Goal: Task Accomplishment & Management: Manage account settings

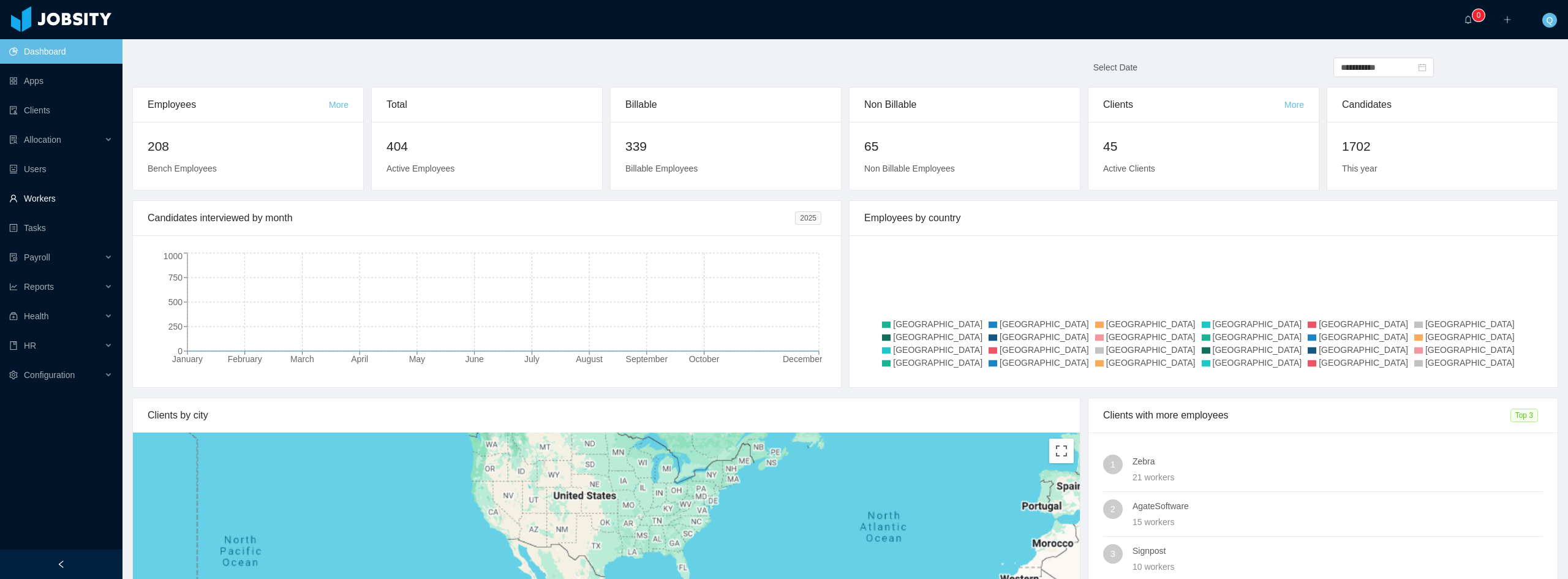
click at [77, 196] on link "Workers" at bounding box center [61, 198] width 104 height 24
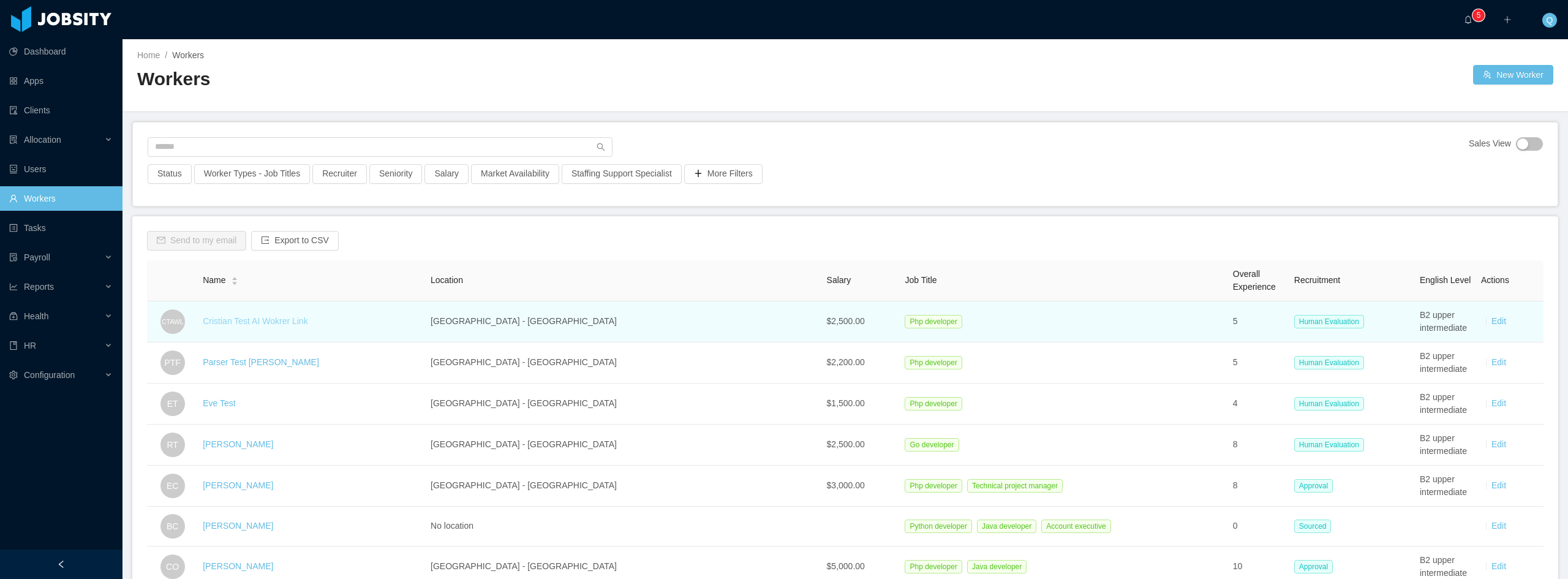
click at [303, 321] on link "Cristian Test AI Wokrer Link" at bounding box center [255, 321] width 104 height 10
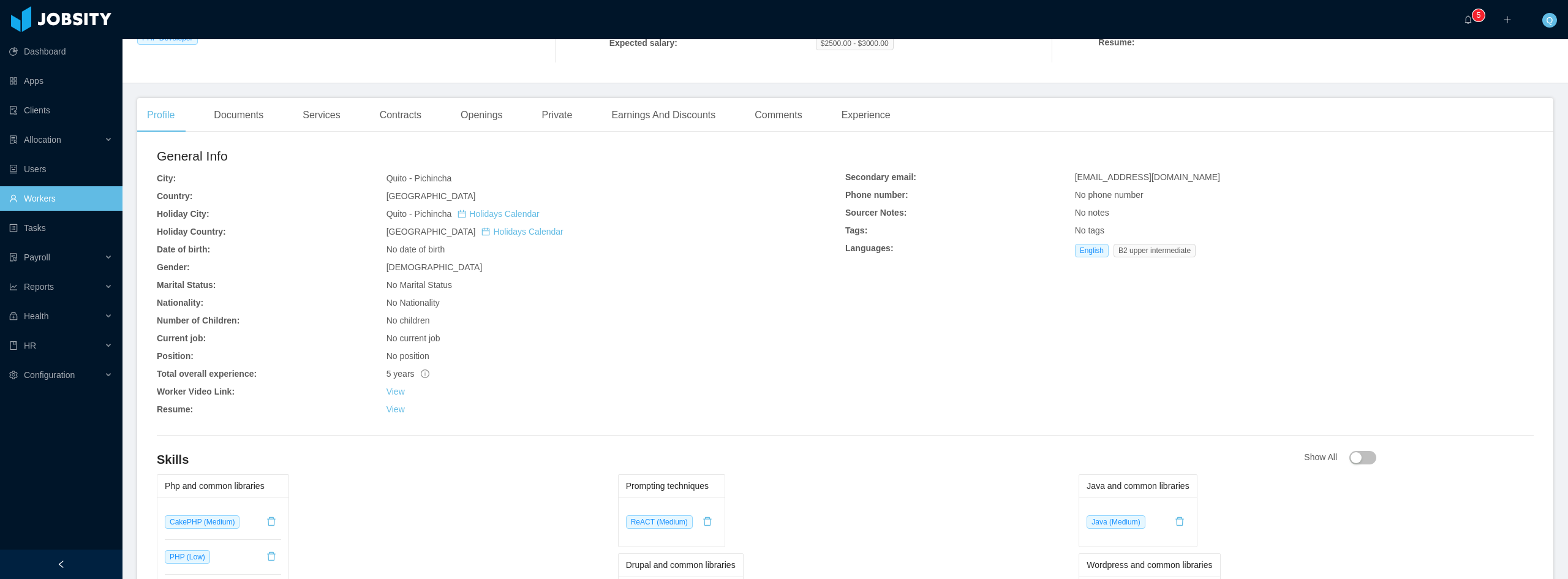
scroll to position [259, 0]
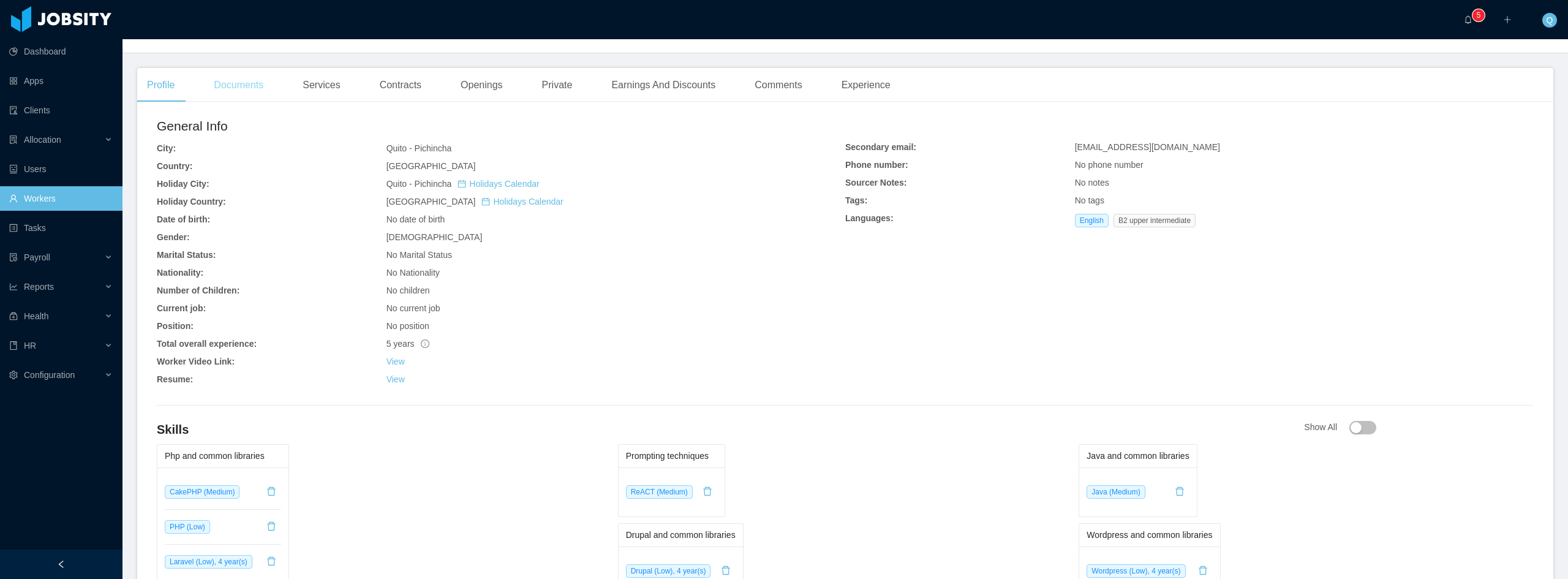
click at [236, 91] on div "Documents" at bounding box center [238, 85] width 69 height 35
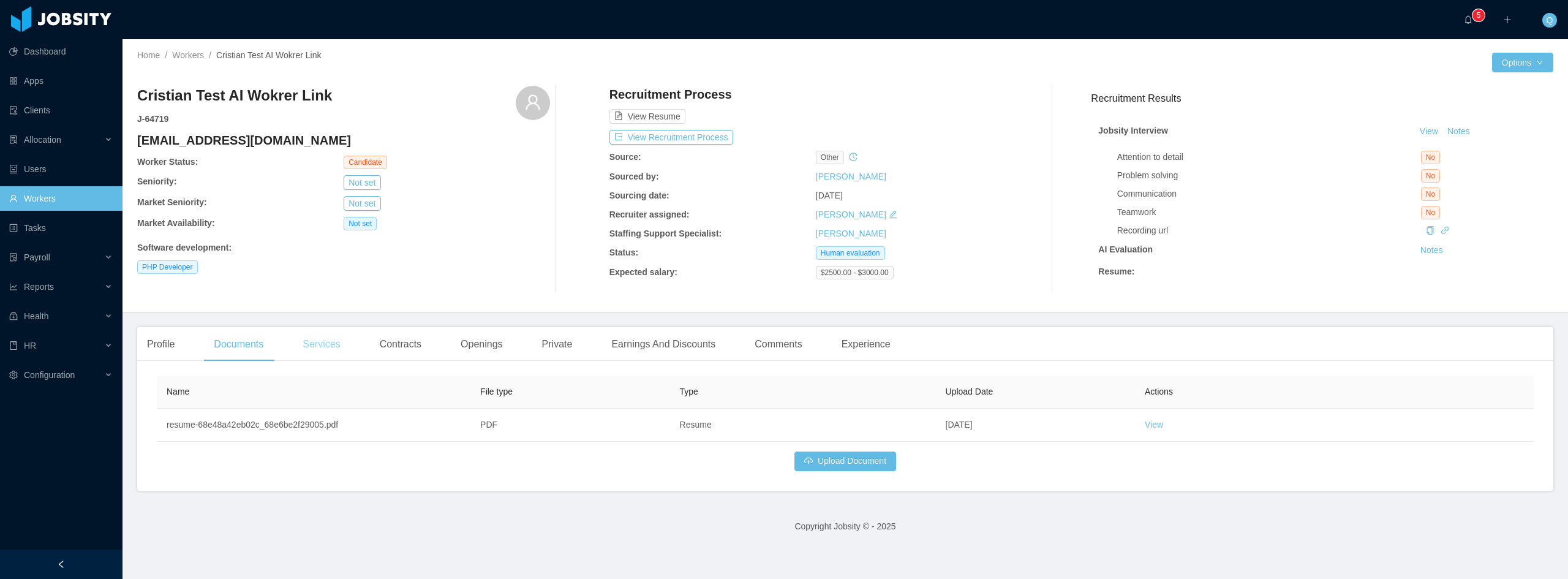
click at [332, 352] on div "Services" at bounding box center [322, 344] width 57 height 35
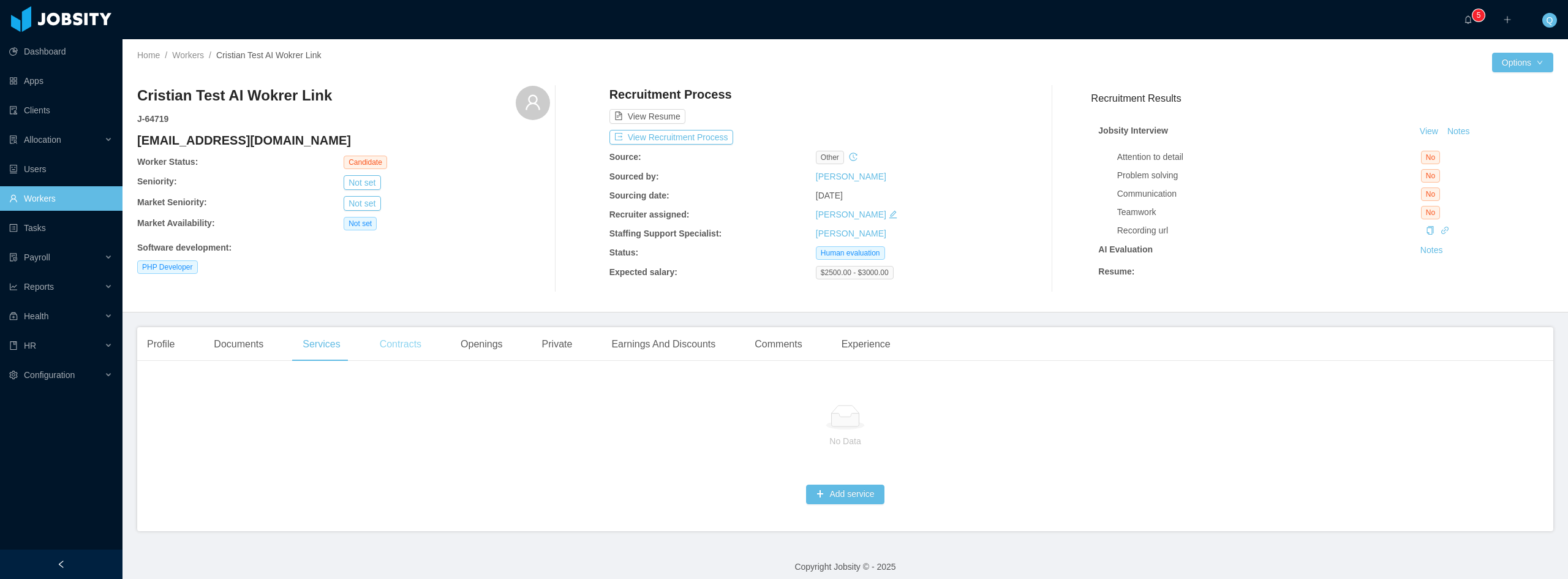
click at [404, 350] on div "Contracts" at bounding box center [400, 344] width 61 height 35
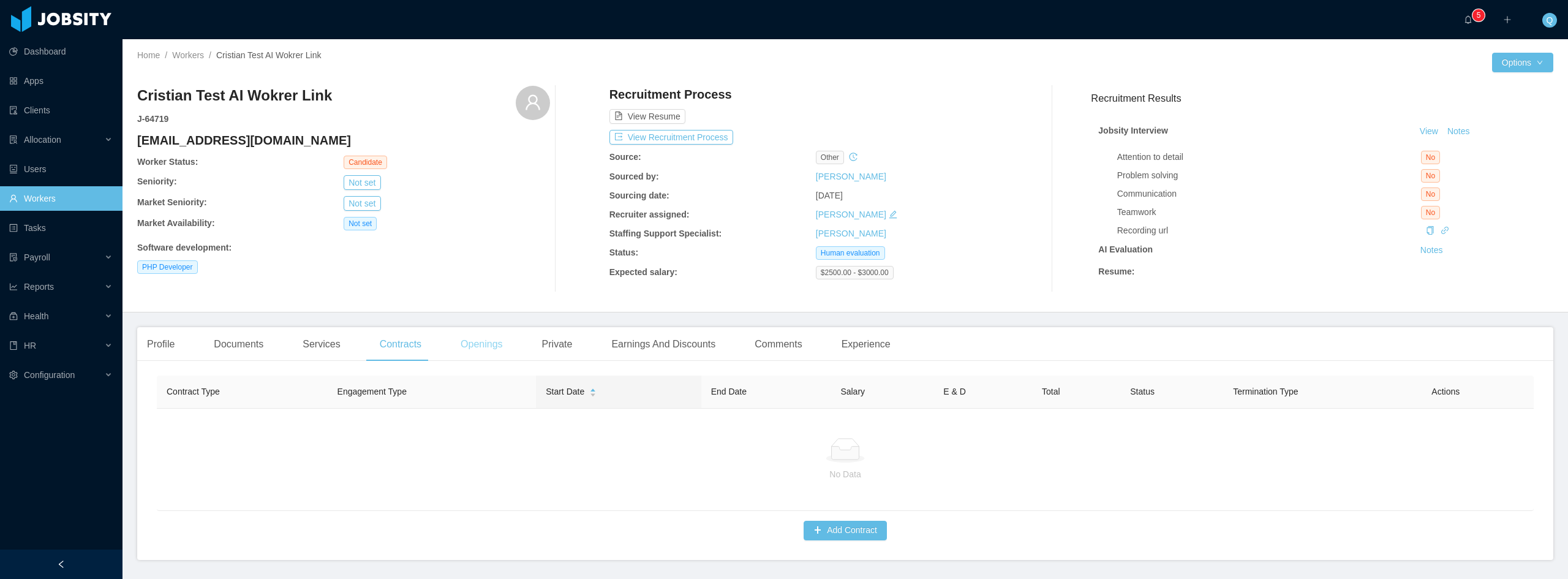
click at [467, 346] on div "Openings" at bounding box center [481, 344] width 61 height 35
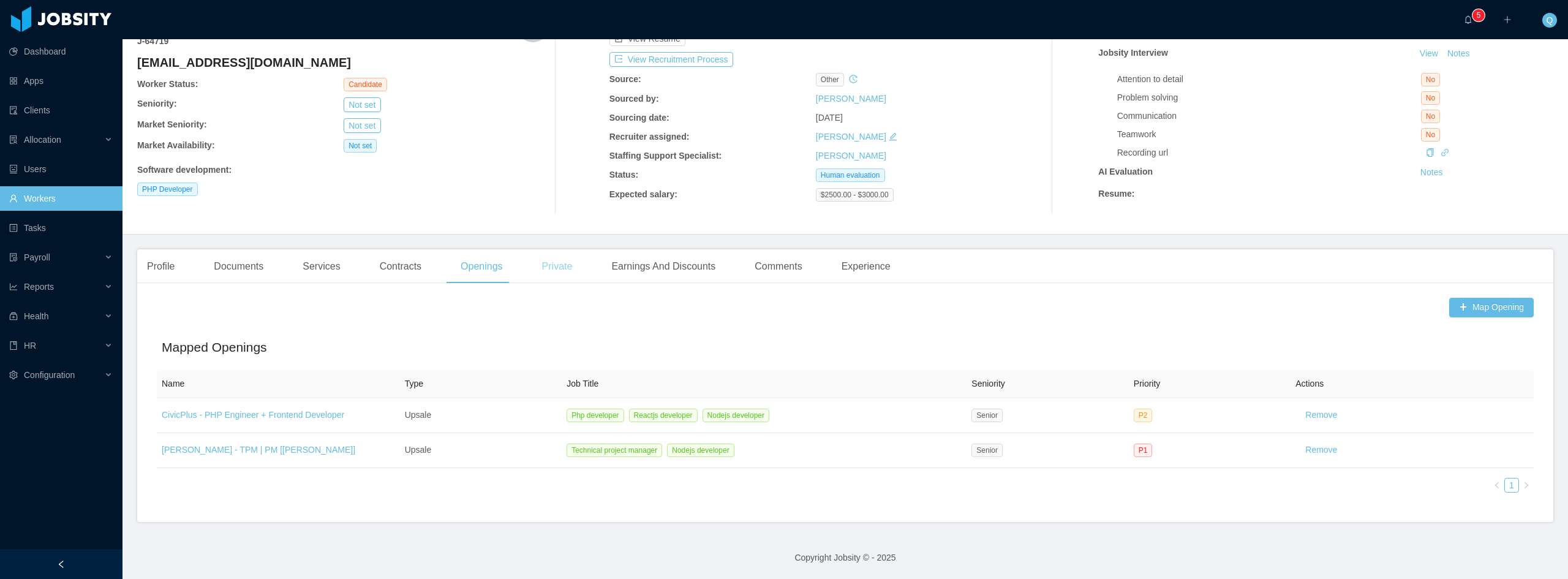
scroll to position [26, 0]
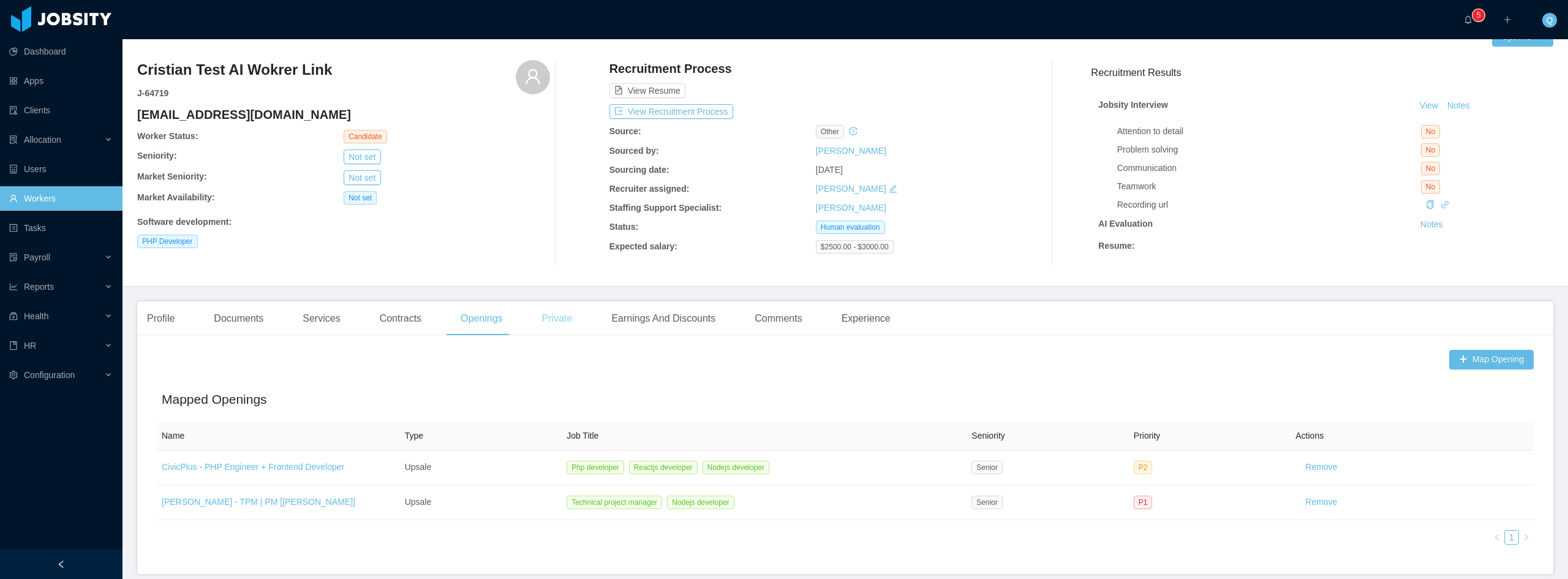
click at [563, 329] on div "Private" at bounding box center [557, 318] width 51 height 35
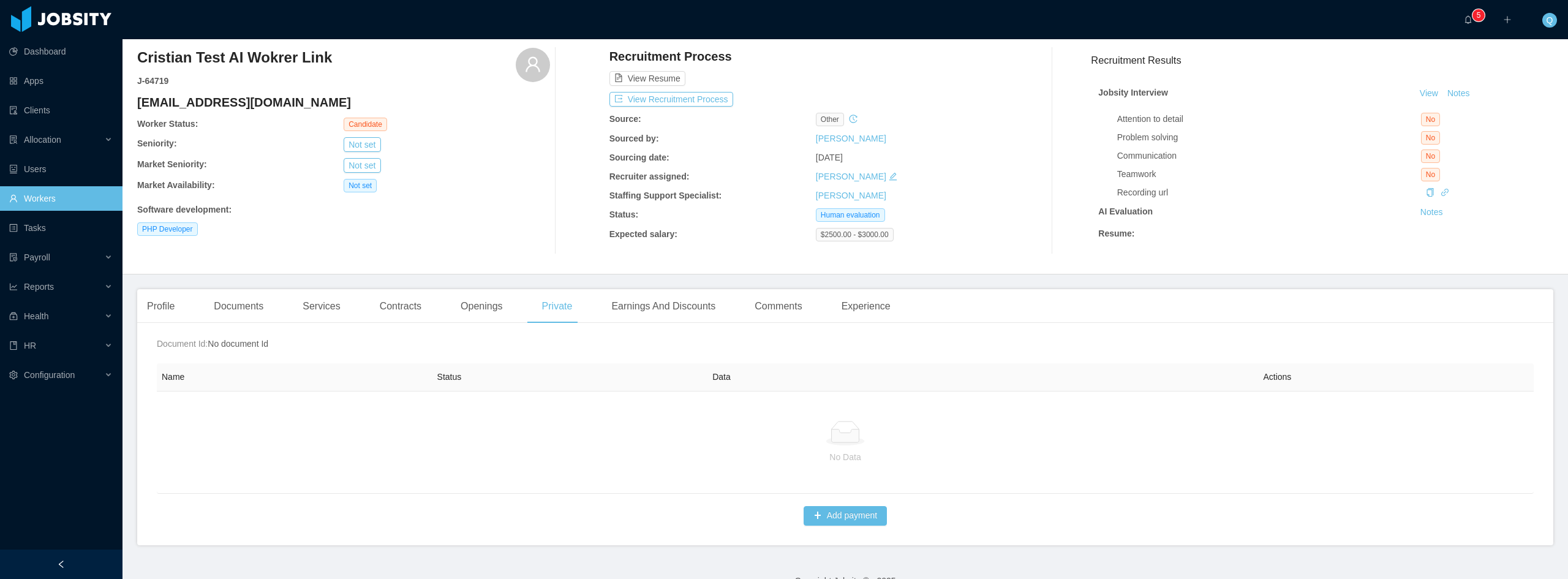
scroll to position [71, 0]
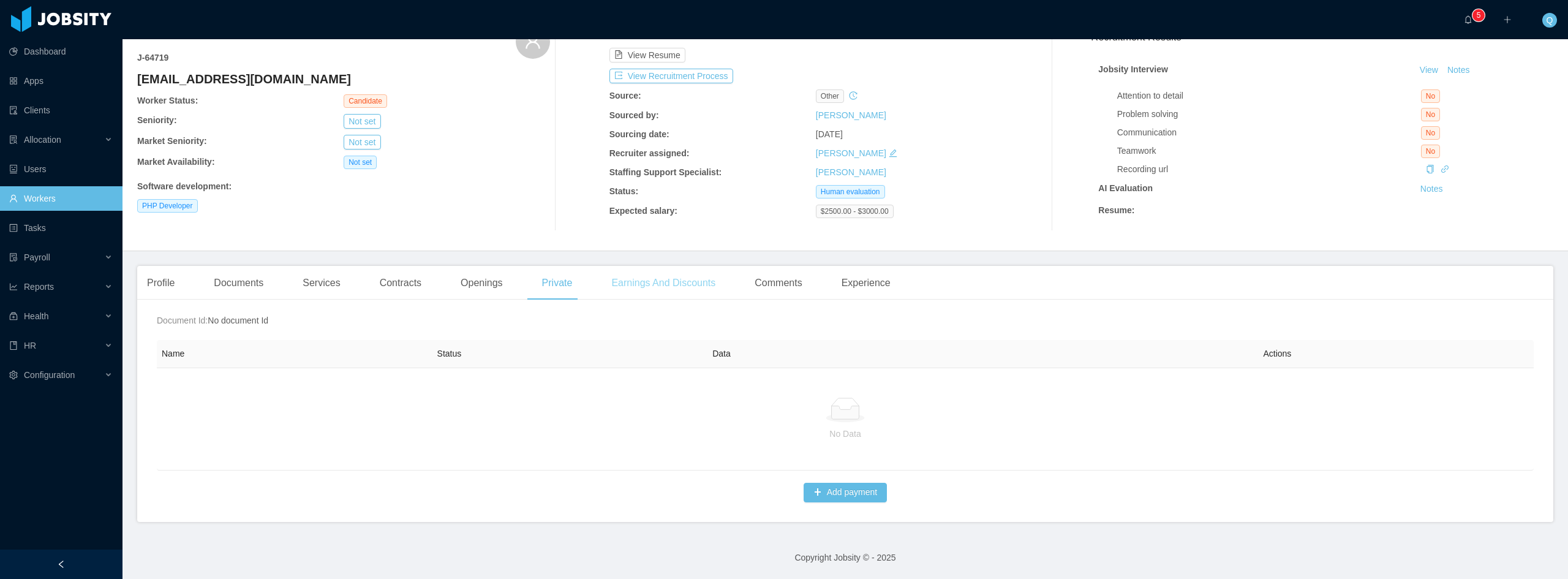
click at [658, 288] on div "Earnings And Discounts" at bounding box center [663, 283] width 124 height 35
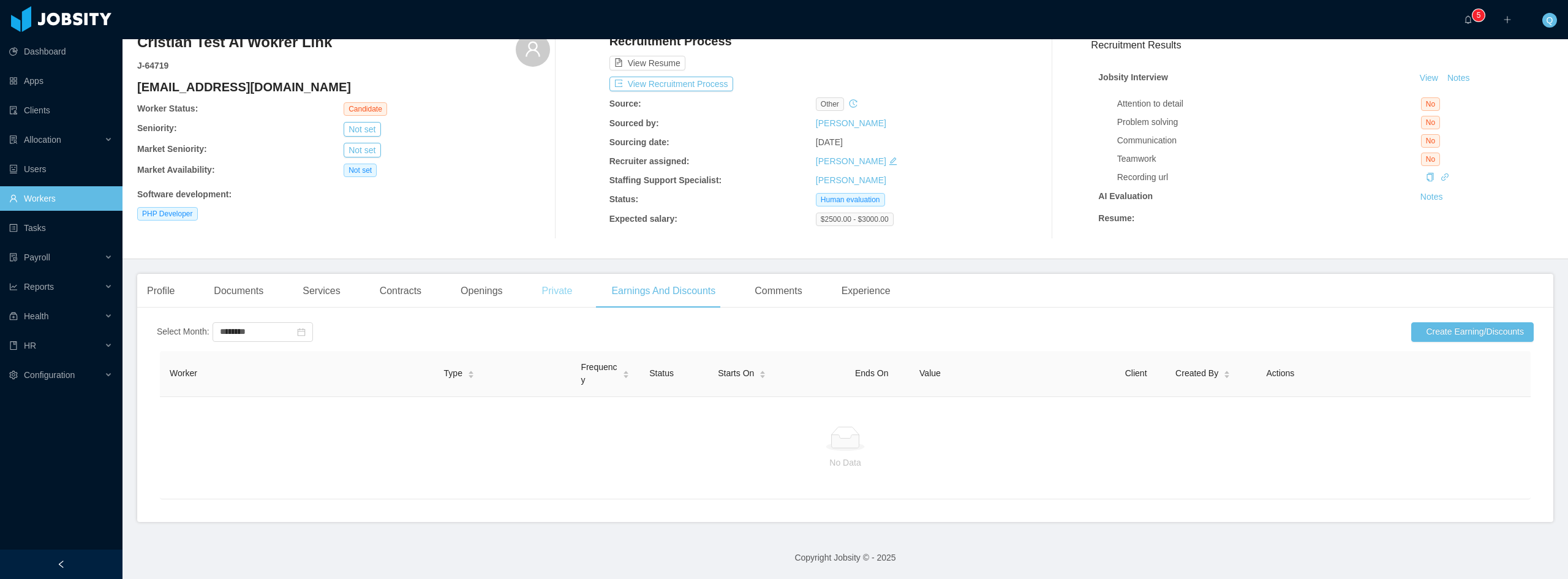
click at [573, 287] on div "Private" at bounding box center [557, 290] width 51 height 35
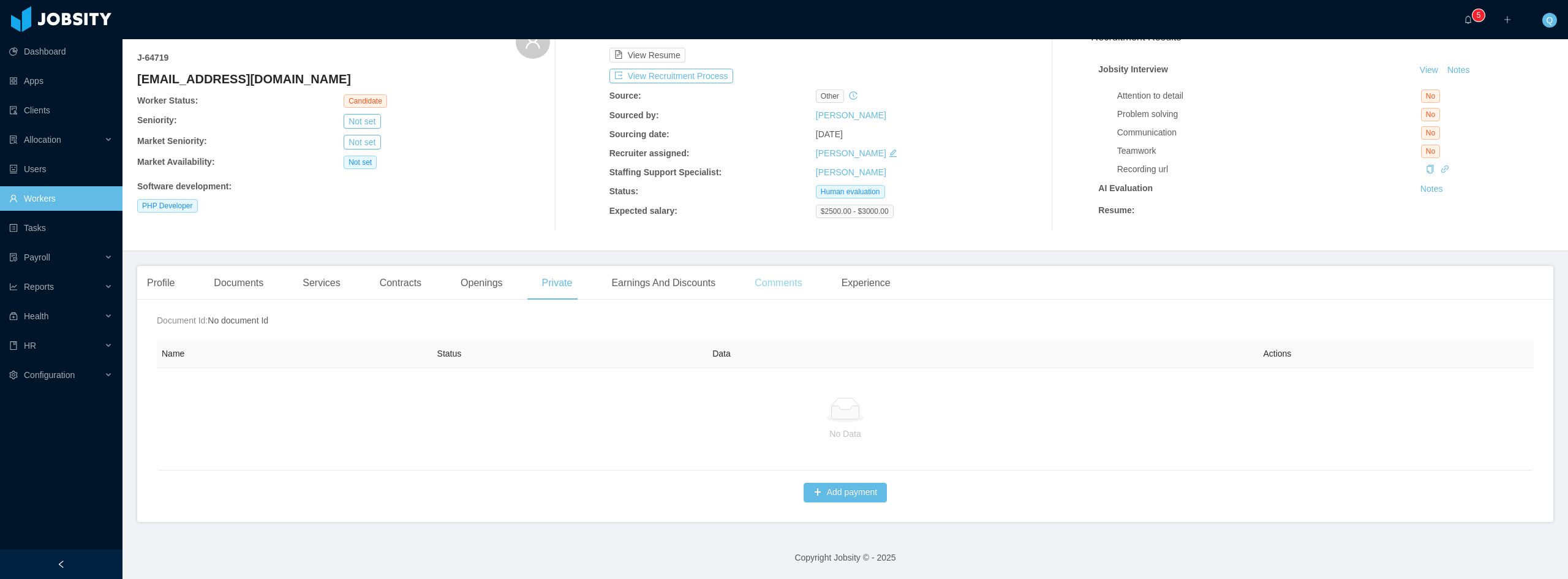
click at [764, 280] on div "Comments" at bounding box center [778, 283] width 67 height 35
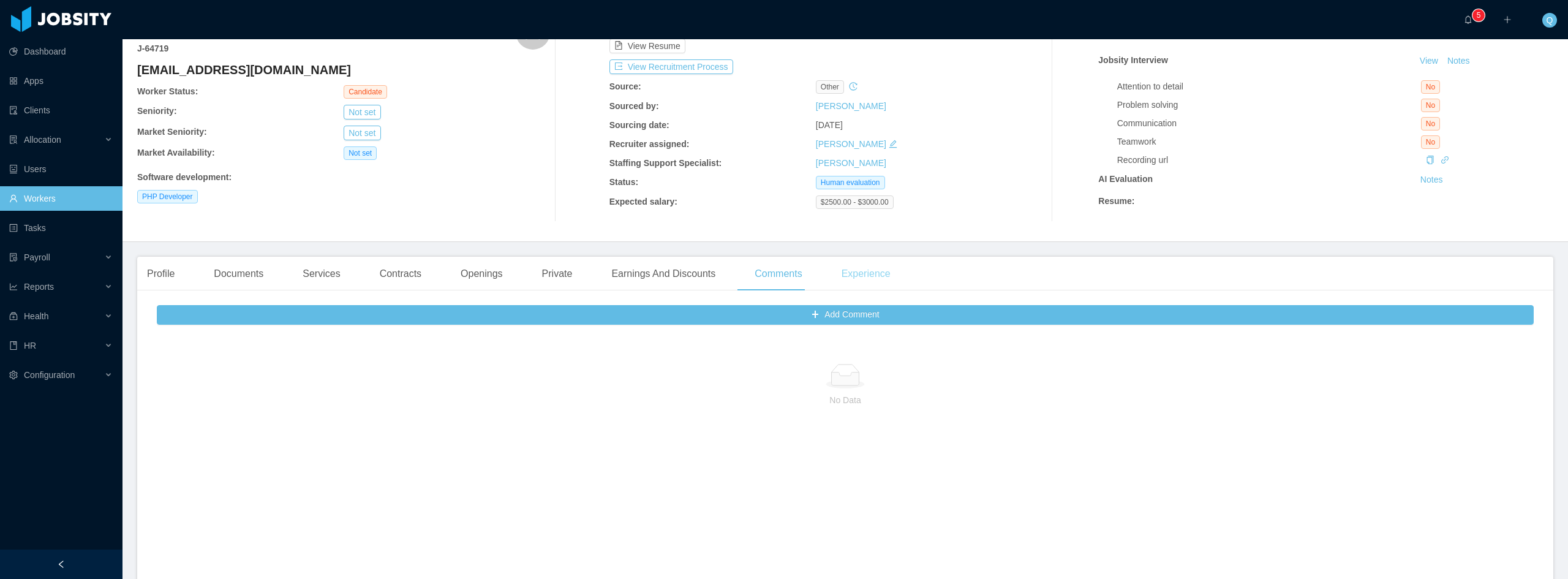
click at [851, 282] on div "Experience" at bounding box center [866, 274] width 68 height 35
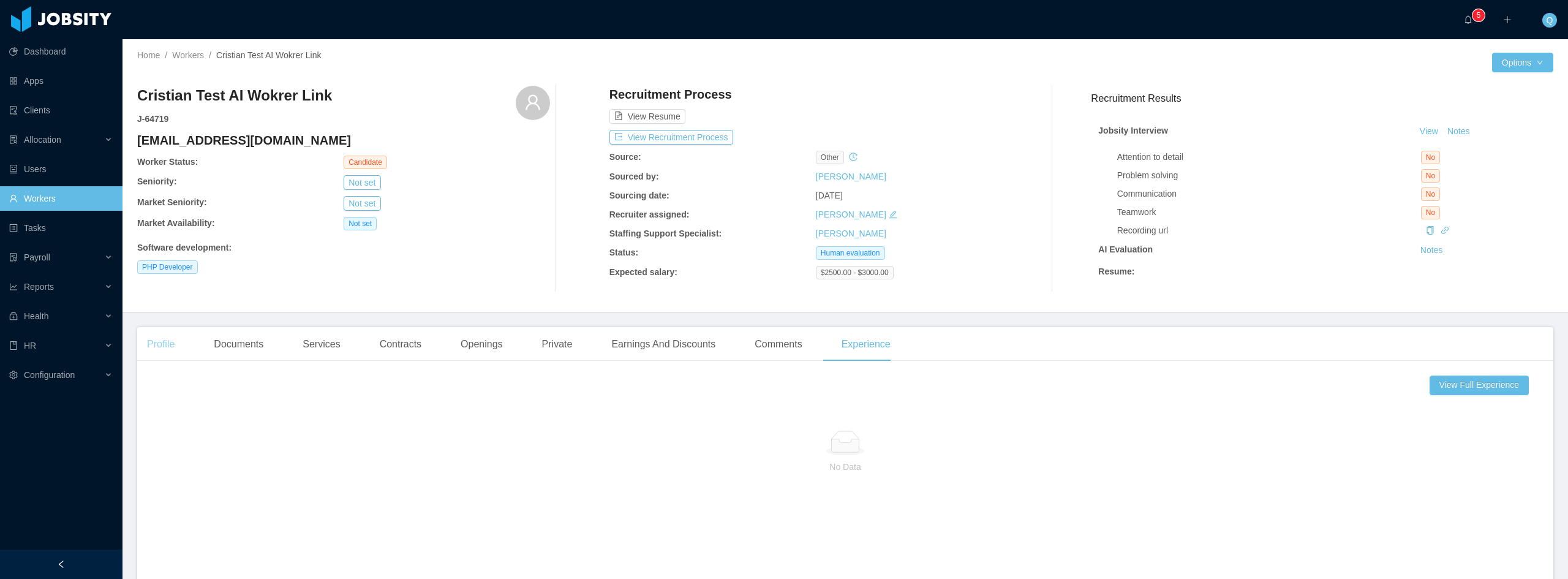
click at [164, 359] on div "Profile" at bounding box center [161, 344] width 47 height 35
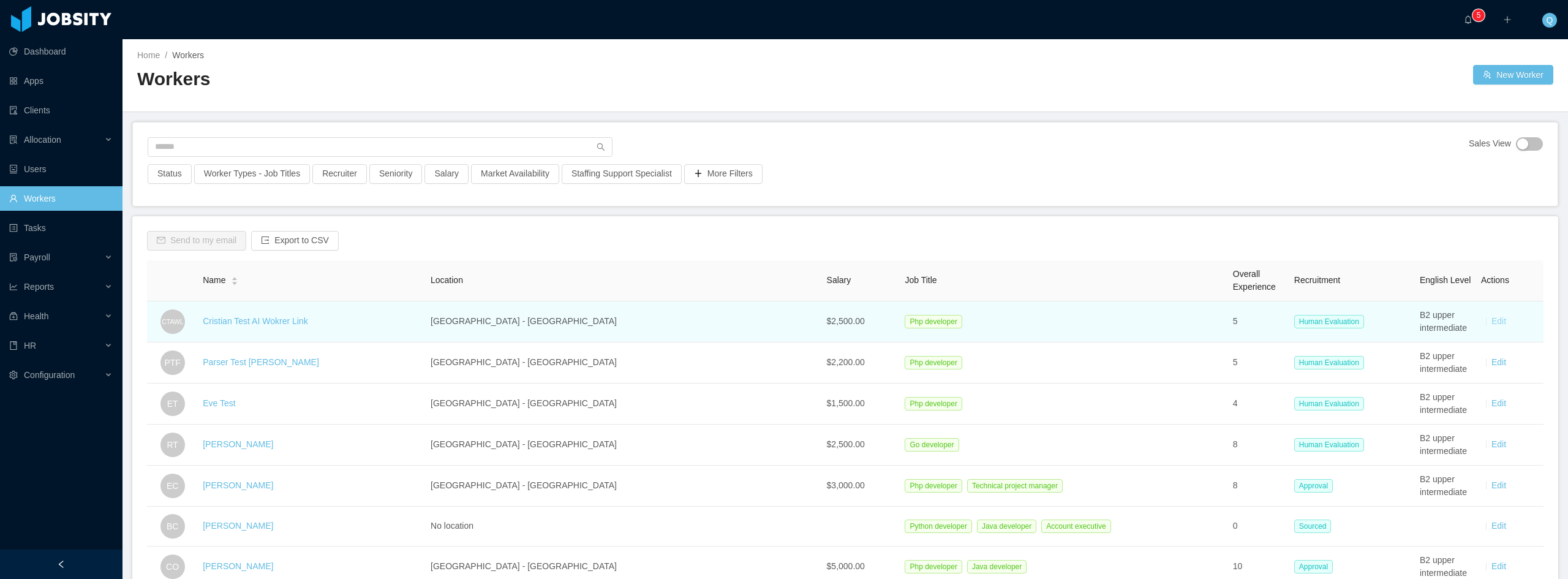
click at [1492, 325] on link "Edit" at bounding box center [1499, 321] width 14 height 10
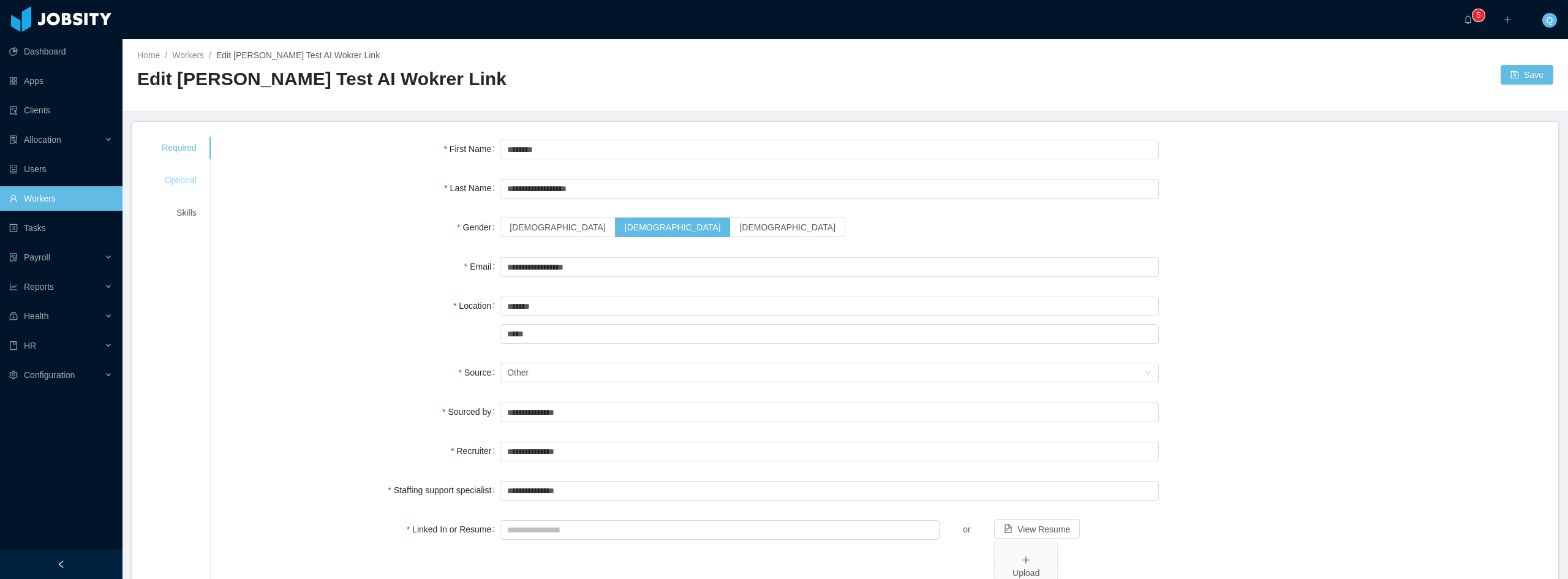
click at [187, 185] on div "Optional" at bounding box center [179, 180] width 64 height 23
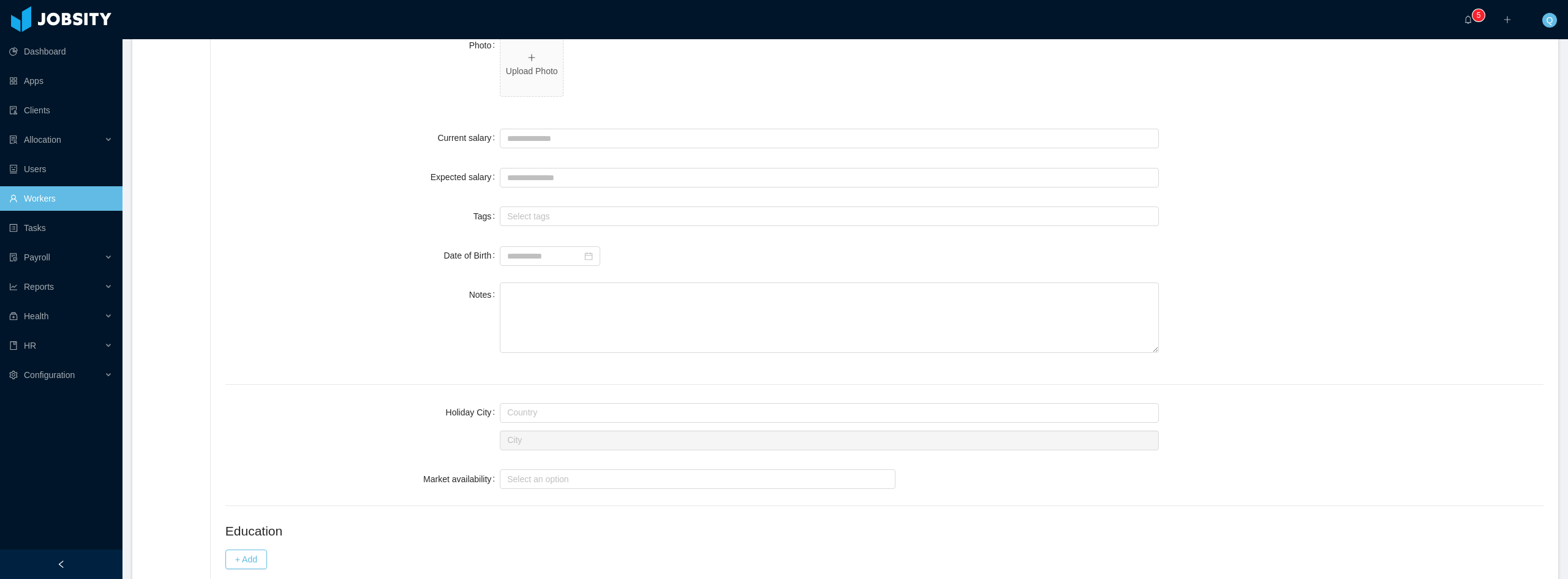
scroll to position [490, 0]
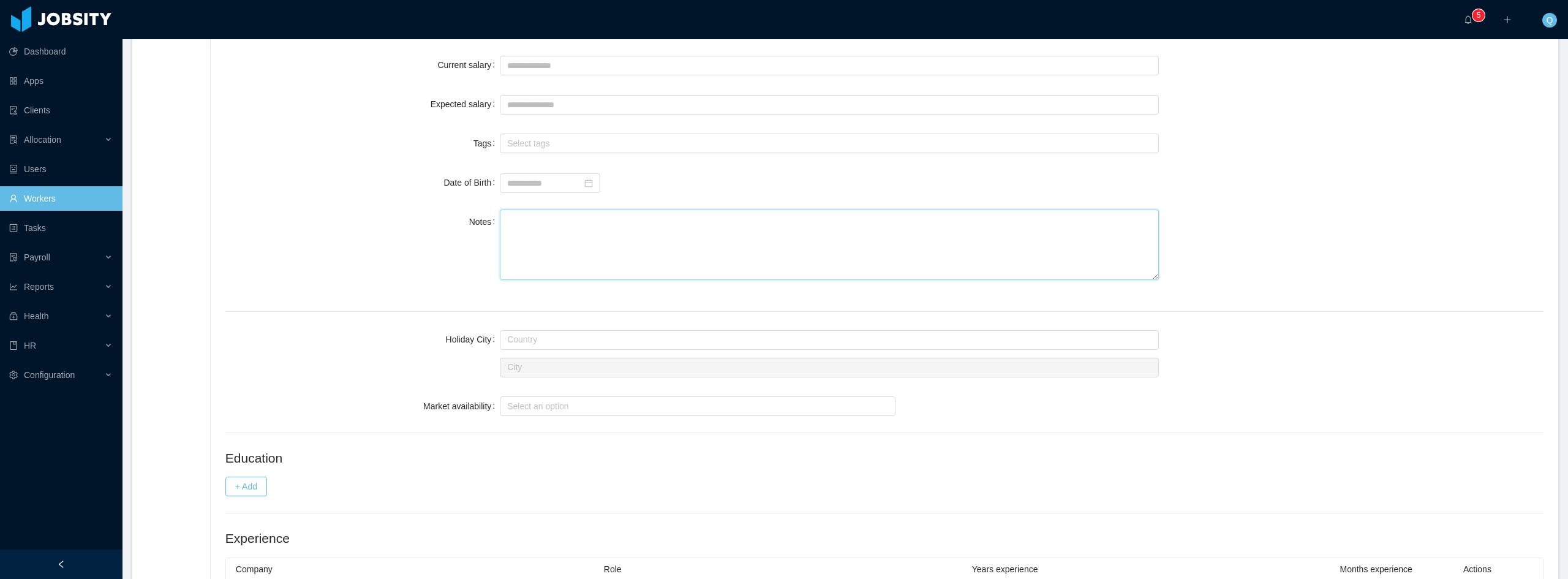
click at [582, 248] on textarea "Notes" at bounding box center [829, 245] width 659 height 71
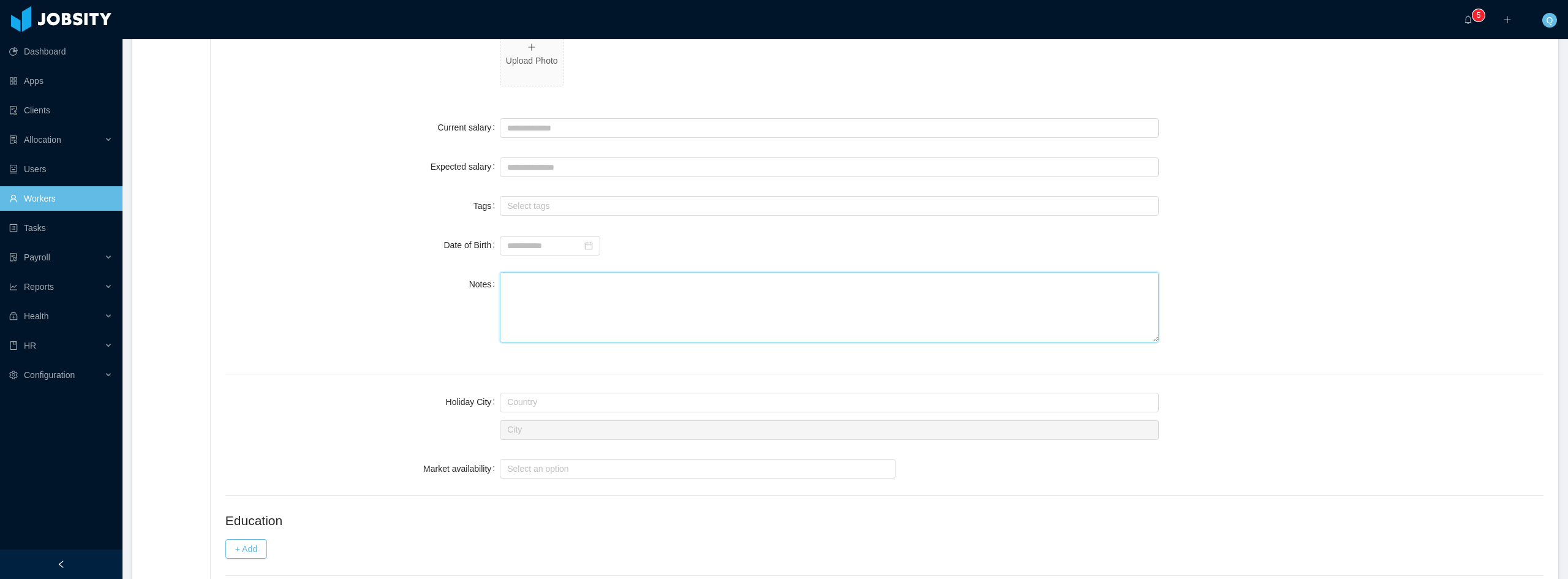
scroll to position [428, 0]
click at [570, 305] on textarea "Notes" at bounding box center [829, 306] width 659 height 71
click at [484, 284] on label "Notes" at bounding box center [484, 283] width 30 height 10
click at [500, 284] on textarea "Notes" at bounding box center [829, 306] width 659 height 71
click at [557, 305] on textarea "Notes" at bounding box center [829, 306] width 659 height 71
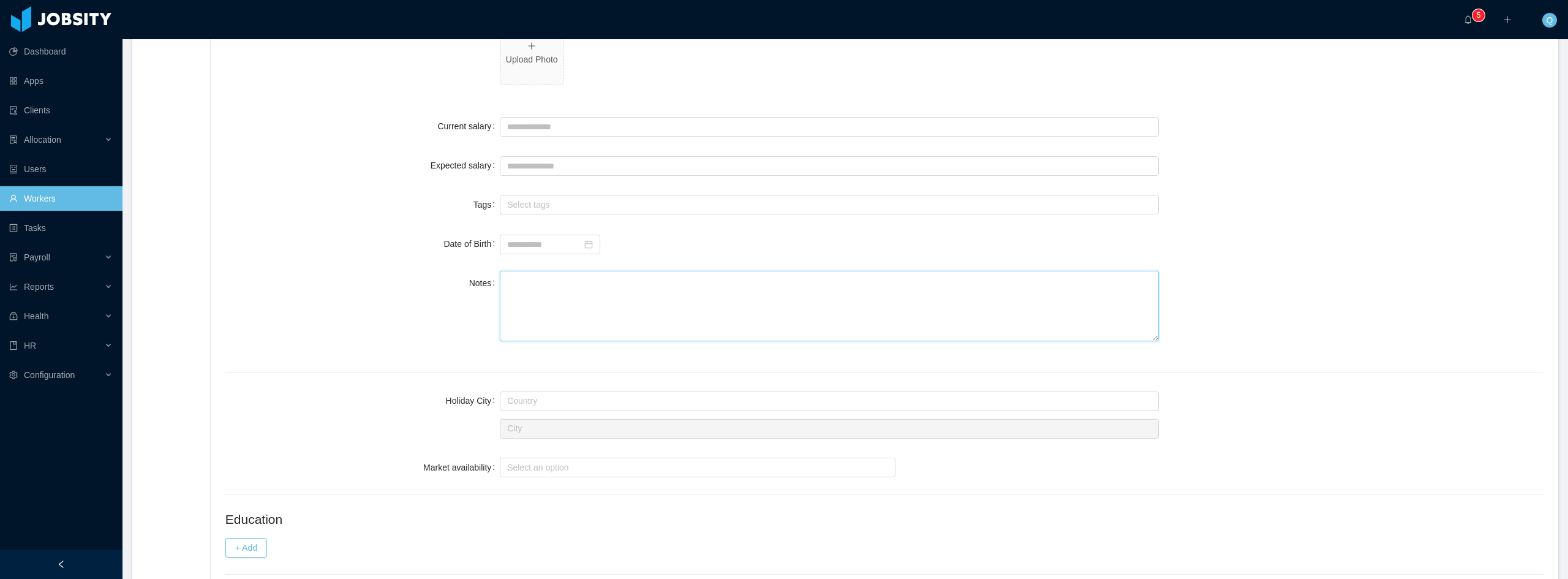
click at [529, 298] on textarea "Notes" at bounding box center [829, 306] width 659 height 71
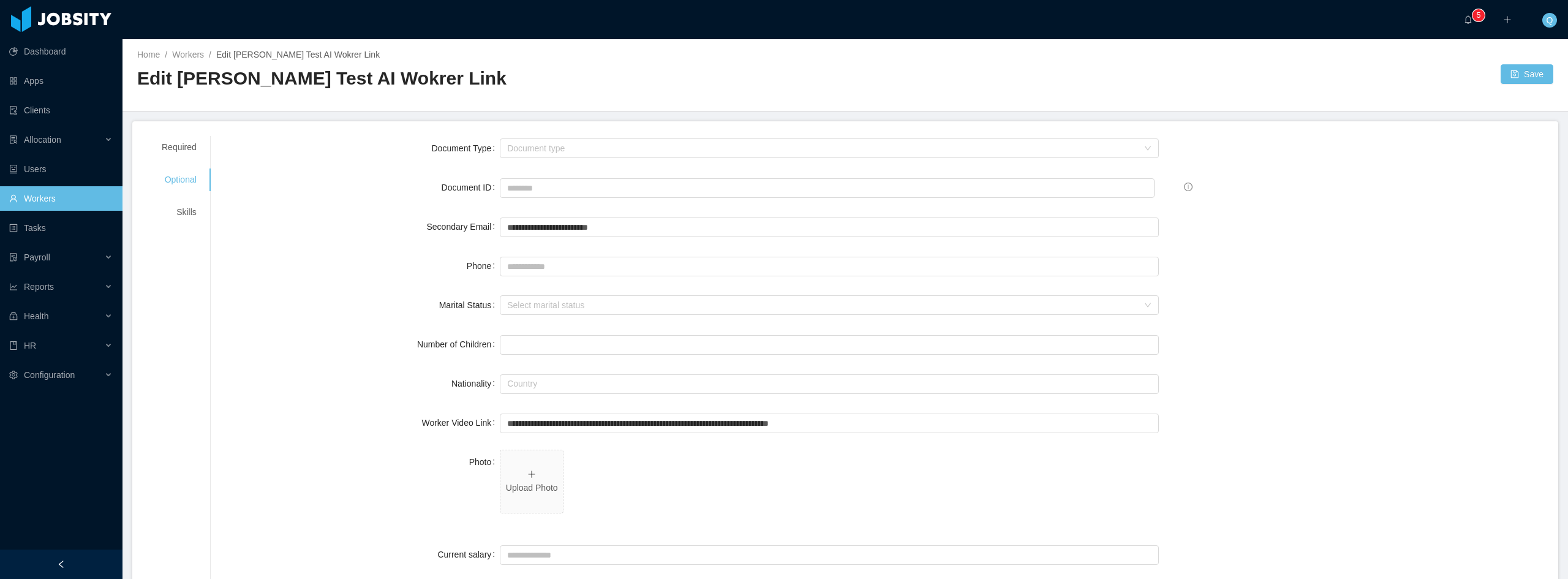
scroll to position [0, 0]
click at [176, 210] on div "Skills" at bounding box center [179, 212] width 64 height 23
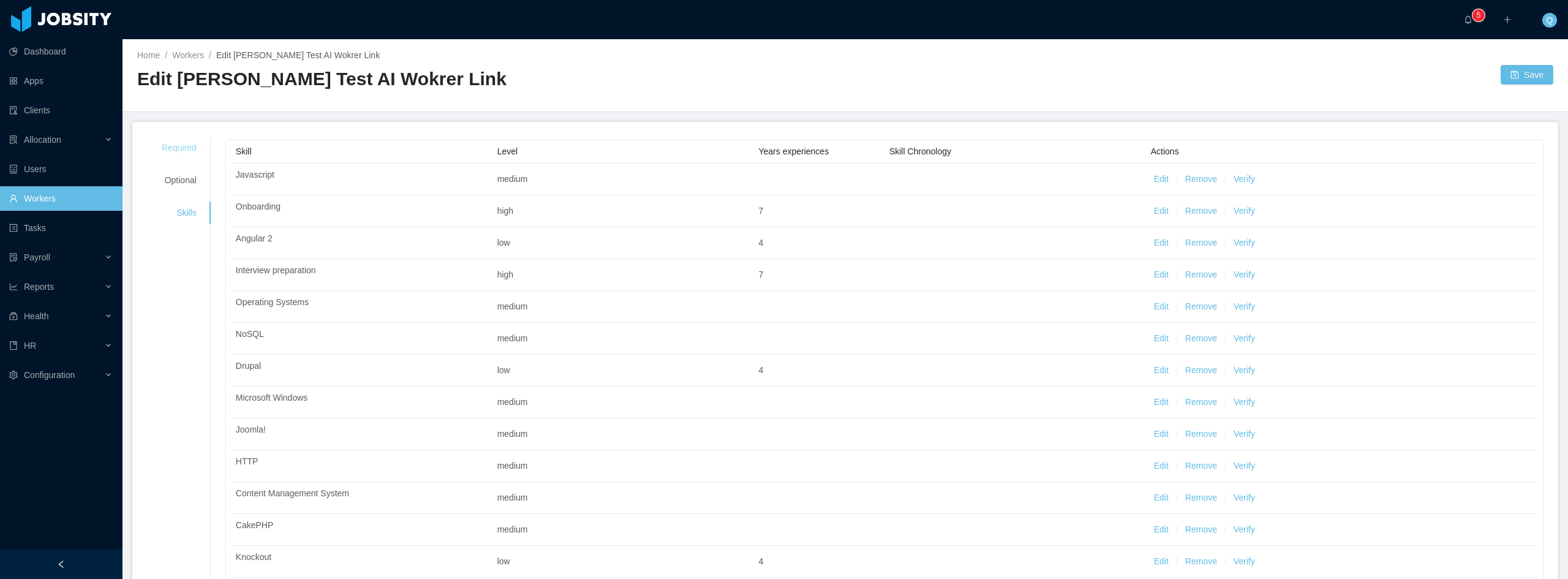
click at [184, 150] on div "Required" at bounding box center [179, 147] width 64 height 23
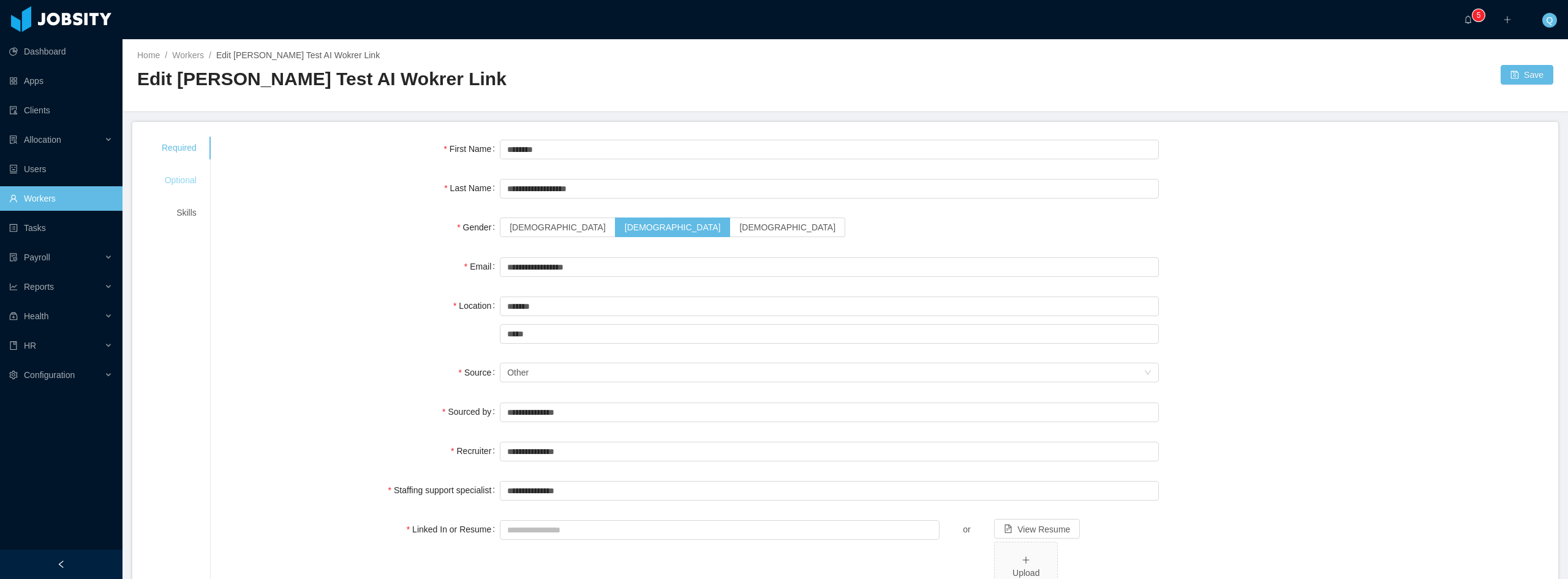
click at [193, 178] on div "Optional" at bounding box center [179, 180] width 64 height 23
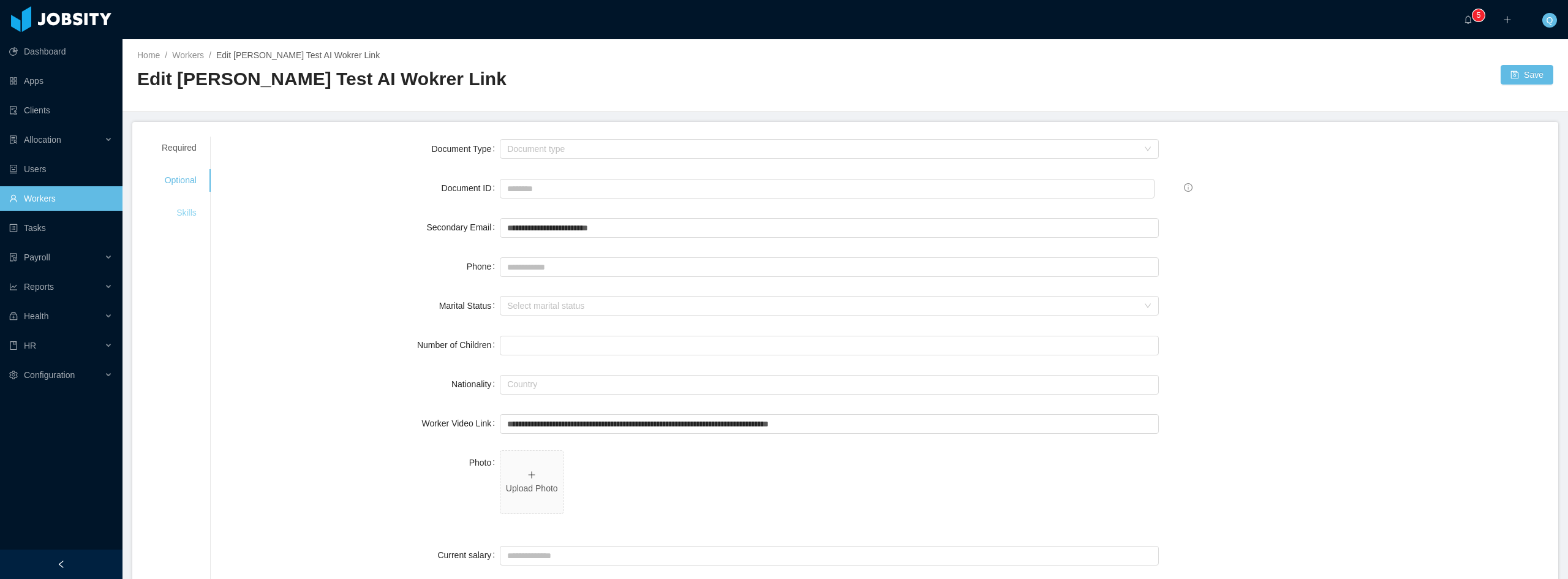
click at [185, 210] on div "Skills" at bounding box center [179, 212] width 64 height 23
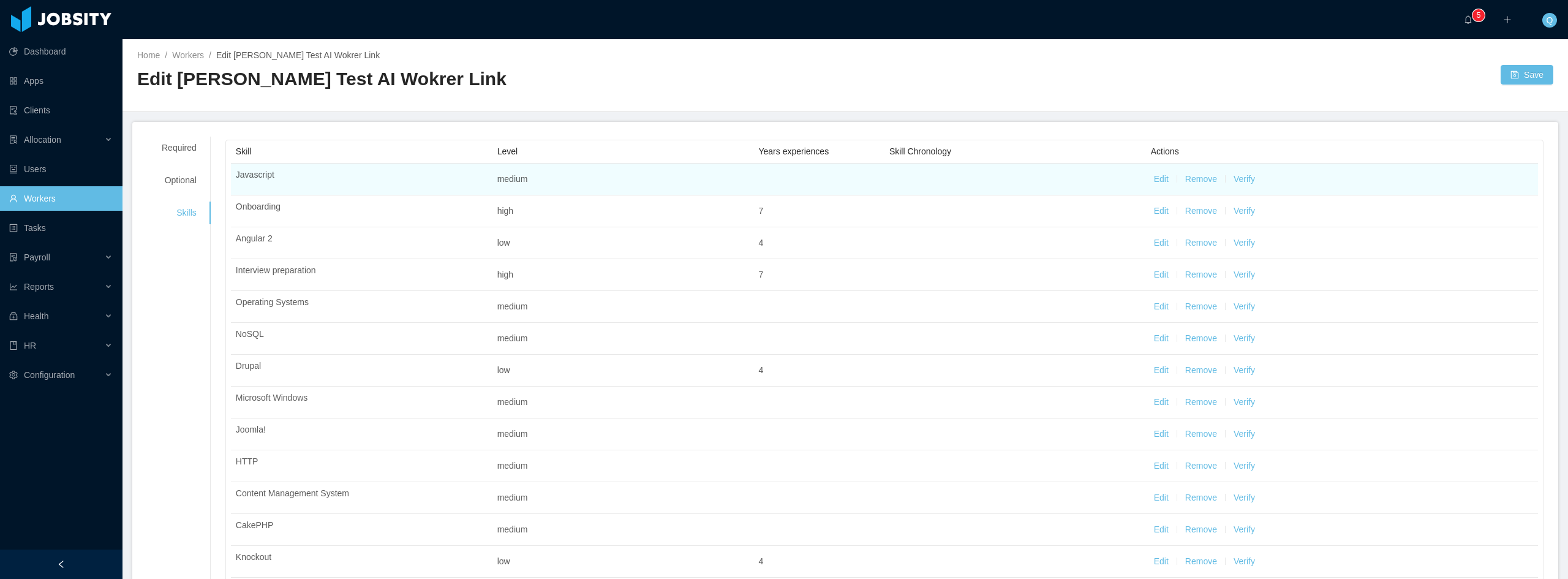
click at [1155, 178] on button "Edit" at bounding box center [1161, 178] width 14 height 13
click at [1160, 184] on button "Save" at bounding box center [1164, 180] width 19 height 13
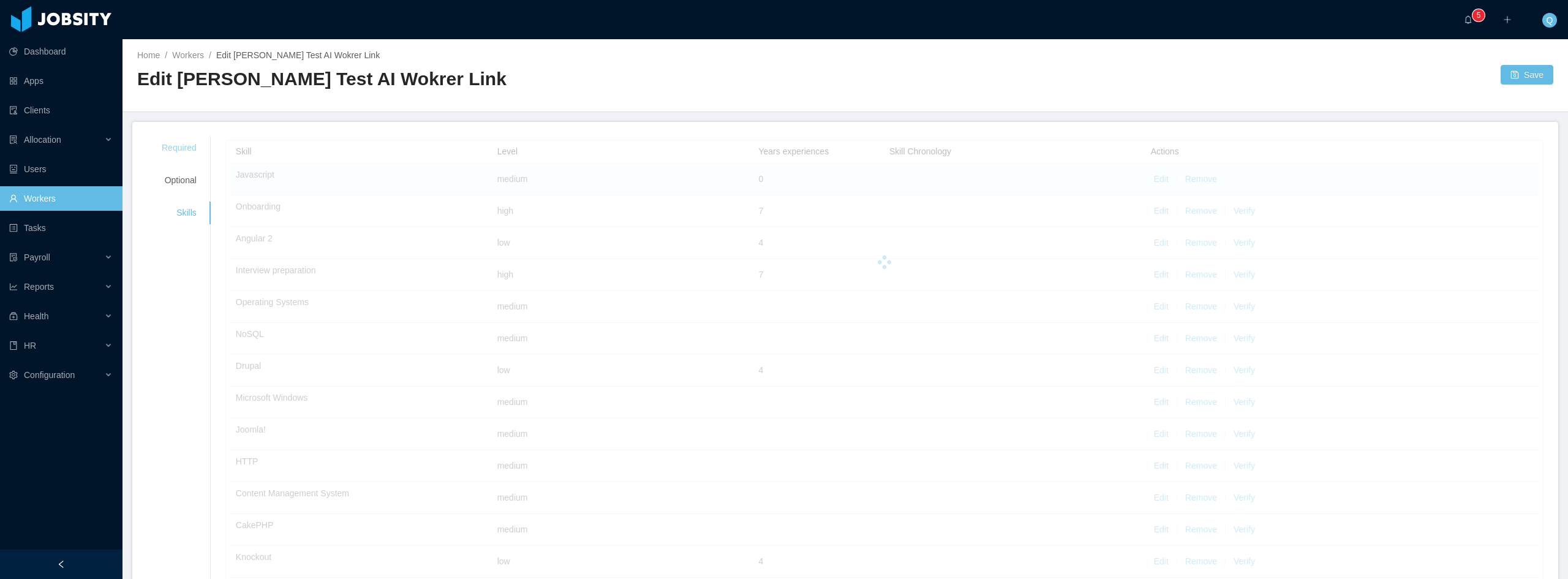
click at [190, 151] on div "Required" at bounding box center [179, 147] width 64 height 23
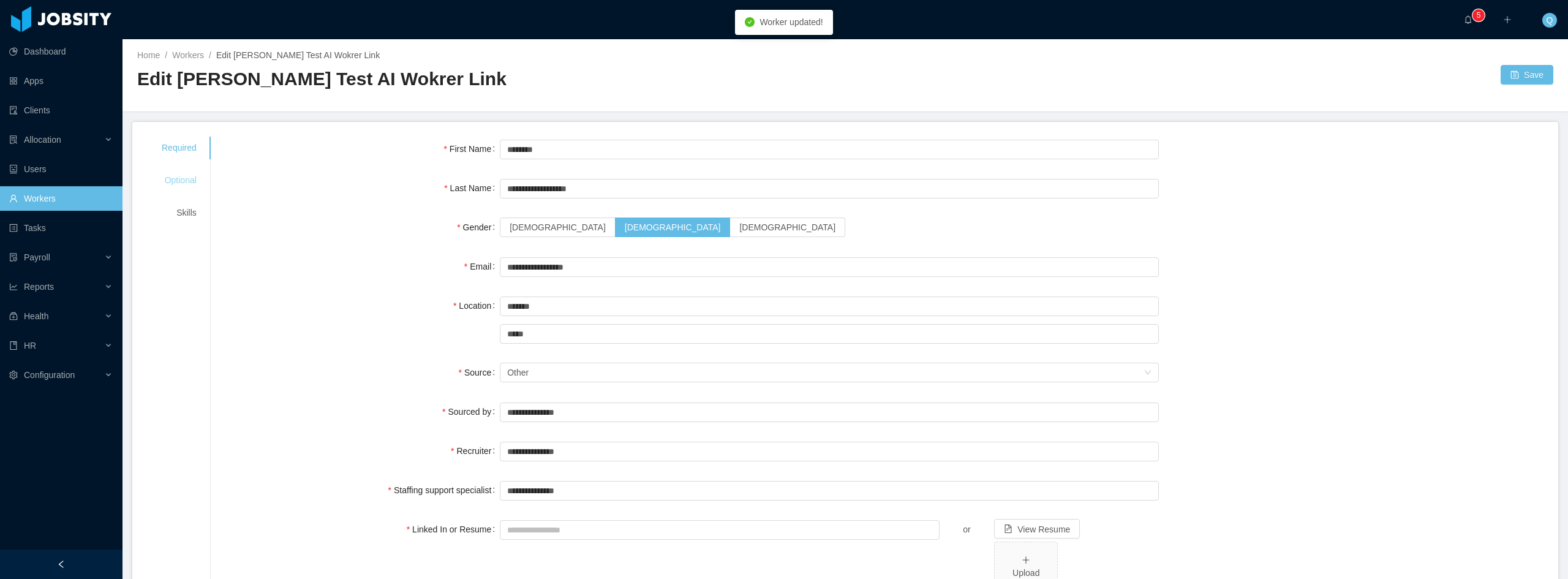
click at [186, 185] on div "Optional" at bounding box center [179, 180] width 64 height 23
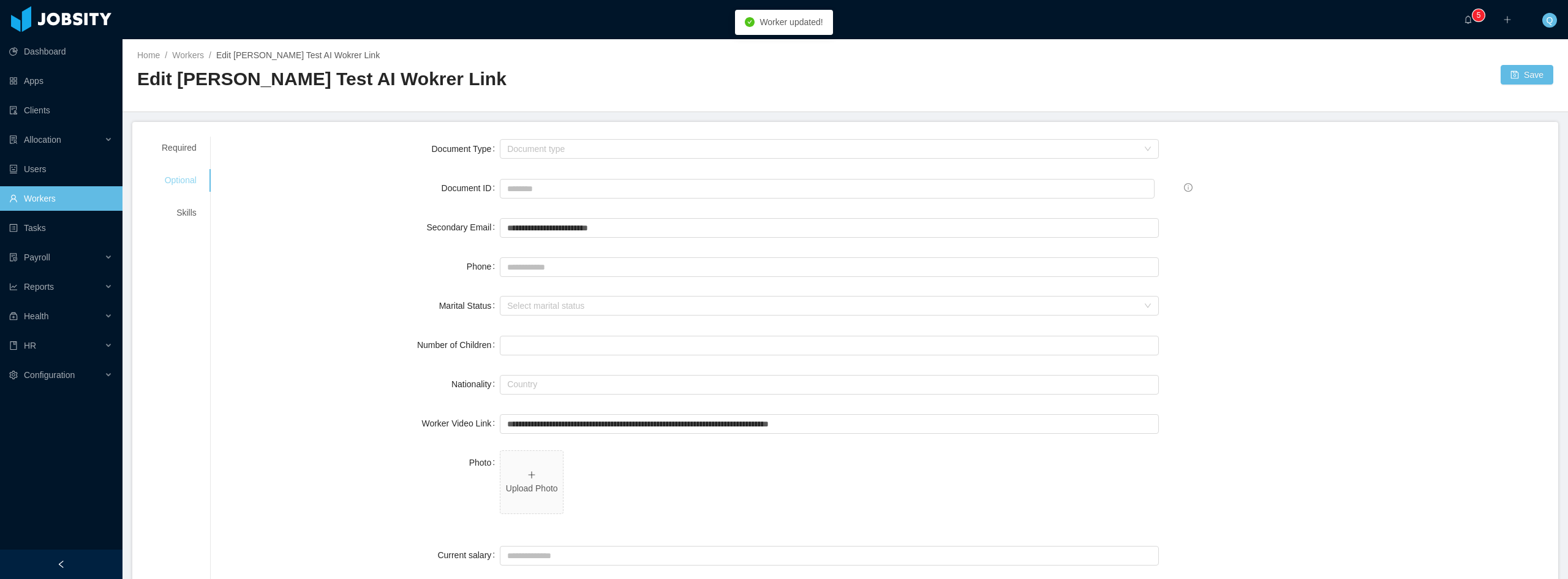
click at [189, 183] on div "Optional" at bounding box center [179, 180] width 64 height 23
click at [182, 151] on div "Required" at bounding box center [179, 147] width 64 height 23
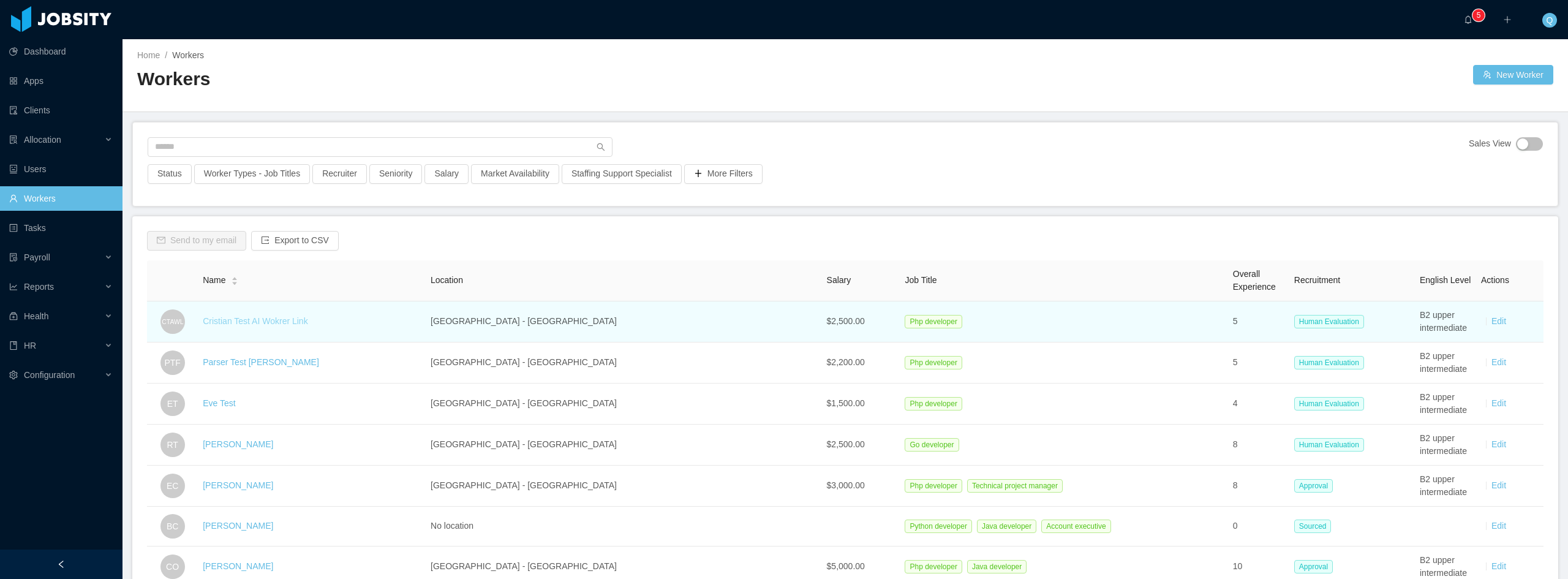
click at [300, 321] on link "Cristian Test AI Wokrer Link" at bounding box center [255, 321] width 104 height 10
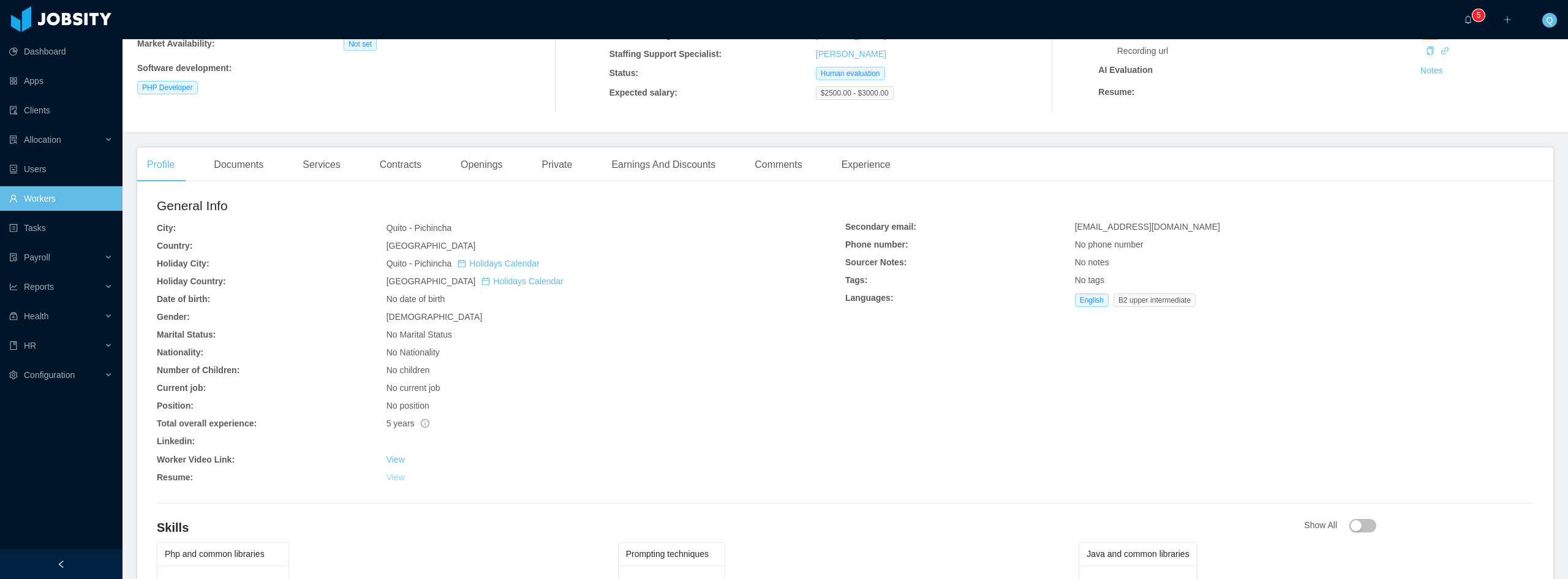
scroll to position [169, 0]
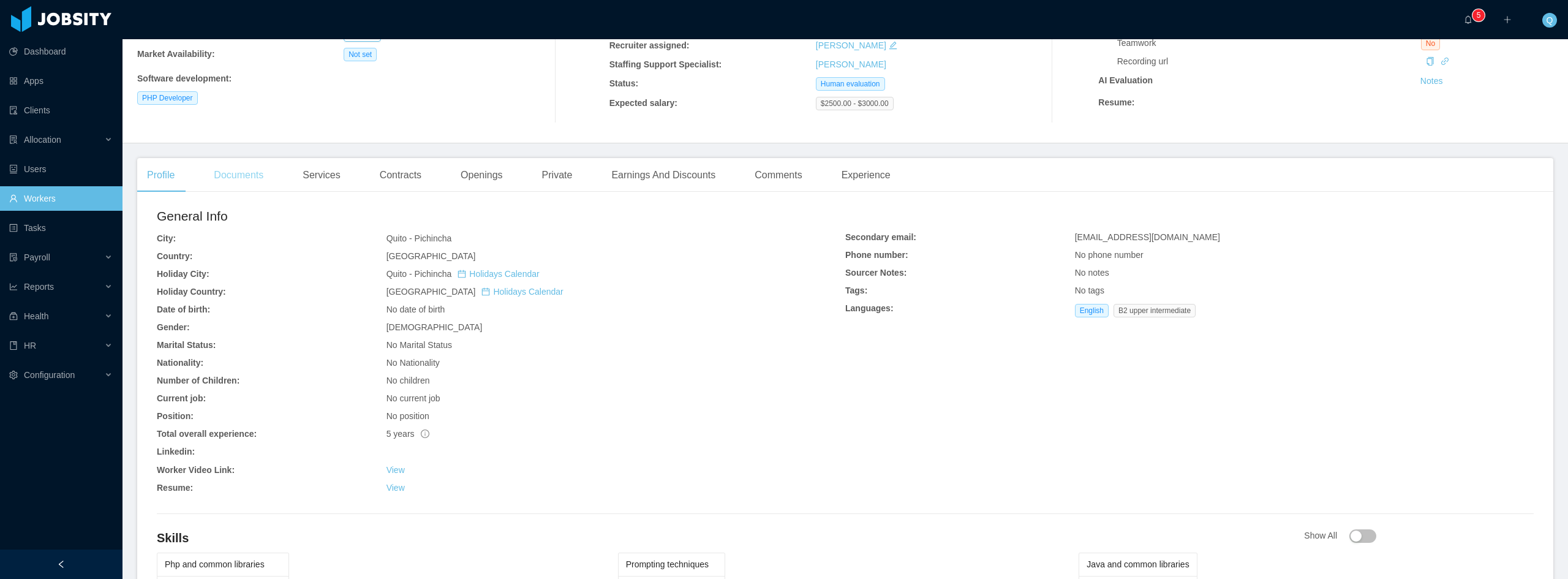
click at [246, 188] on div "Documents" at bounding box center [238, 175] width 69 height 35
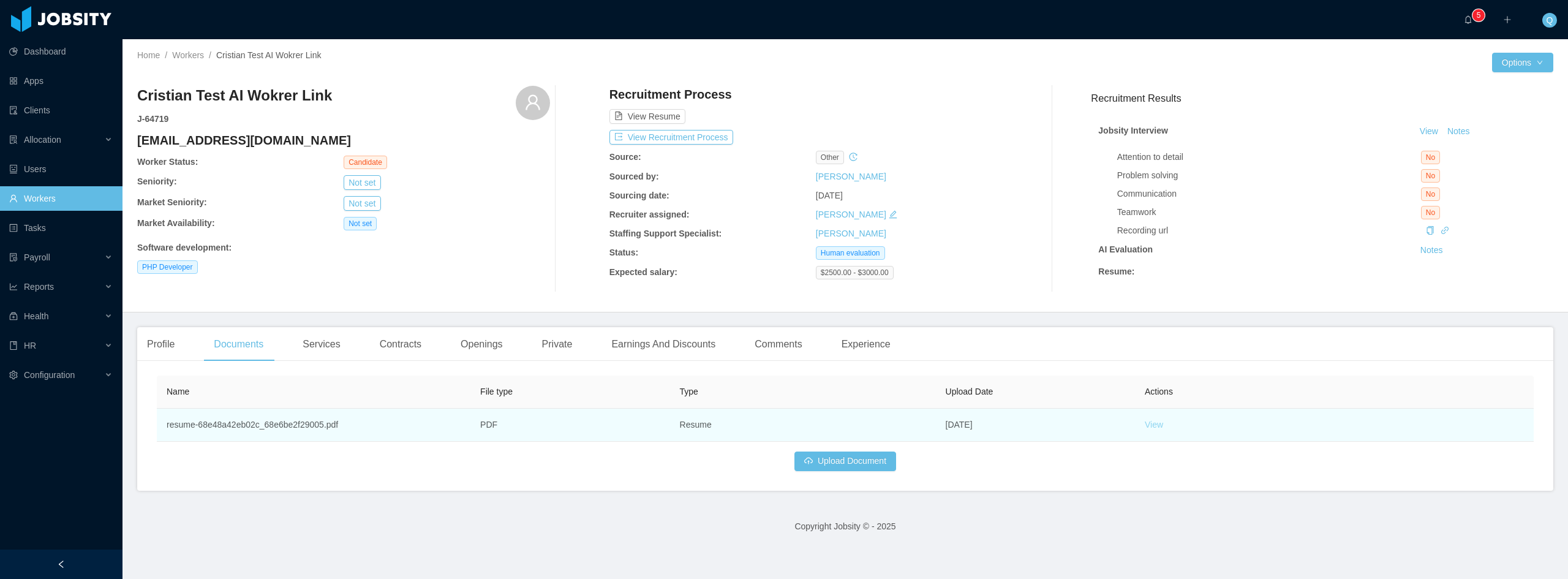
click at [1147, 429] on link "View" at bounding box center [1155, 424] width 19 height 10
